Goal: Task Accomplishment & Management: Use online tool/utility

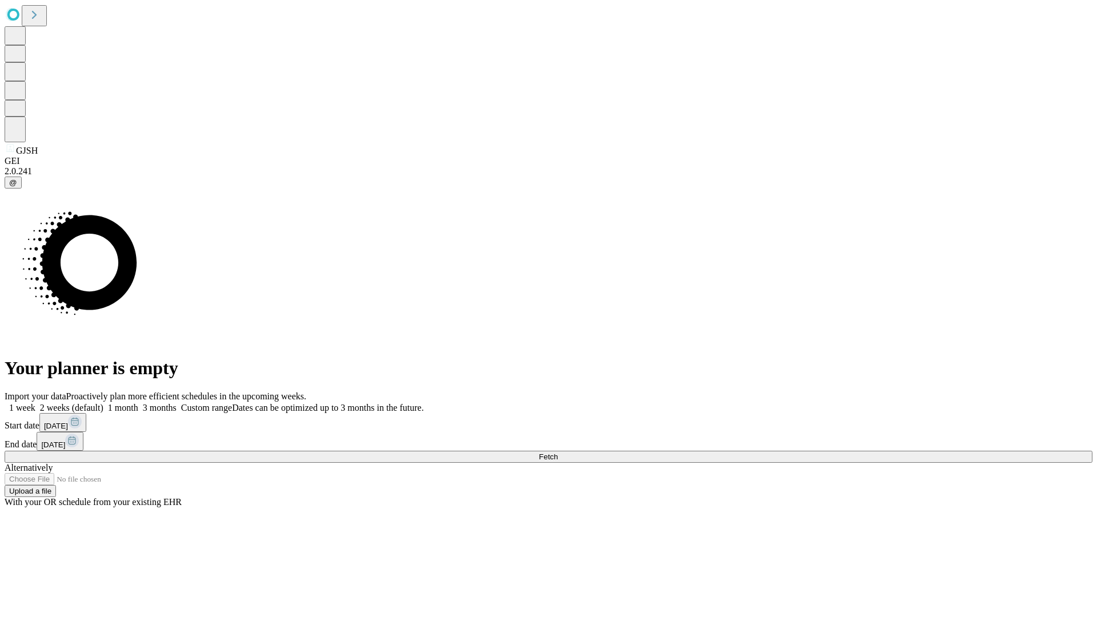
click at [558, 453] on span "Fetch" at bounding box center [548, 457] width 19 height 9
